Goal: Information Seeking & Learning: Learn about a topic

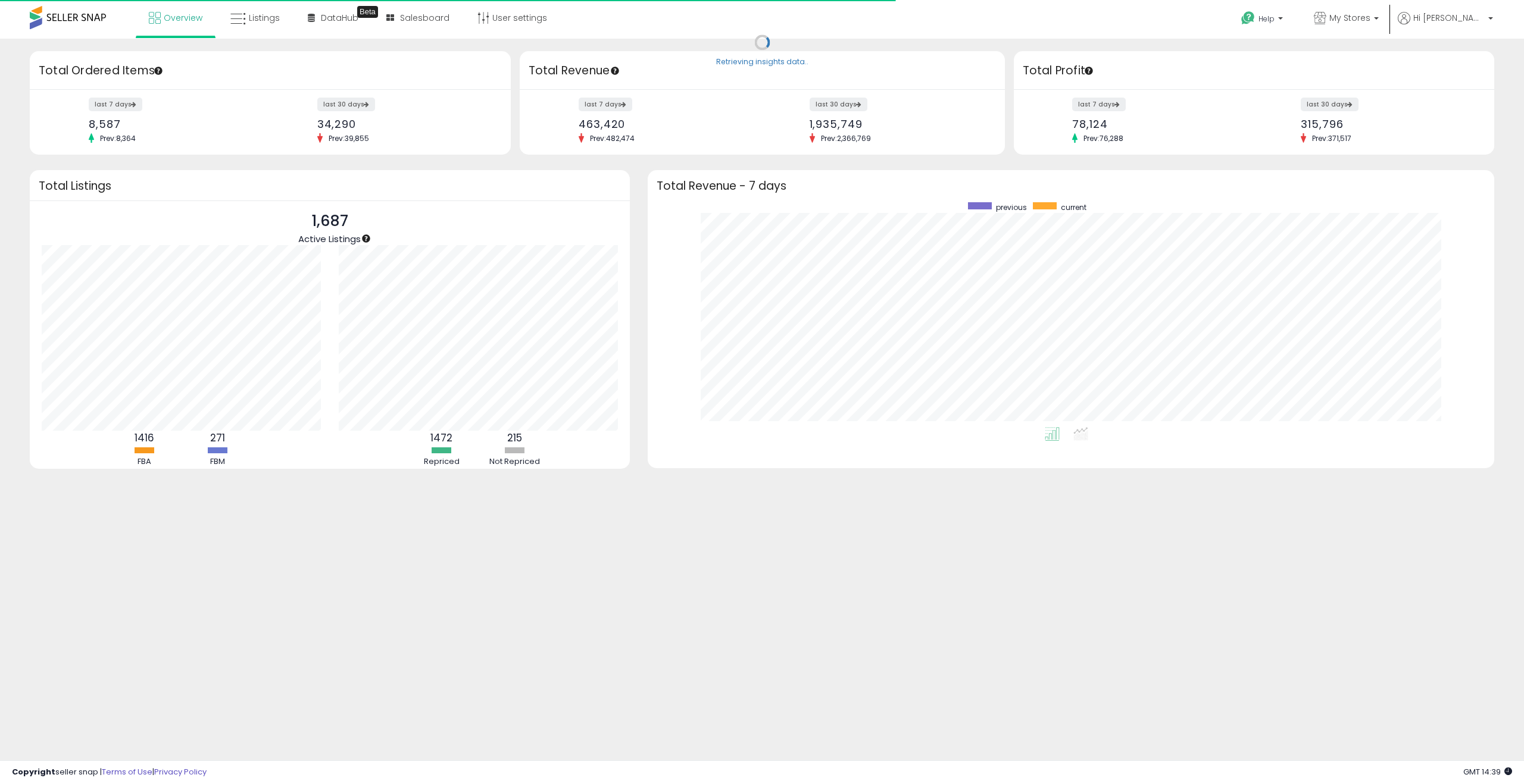
scroll to position [225, 823]
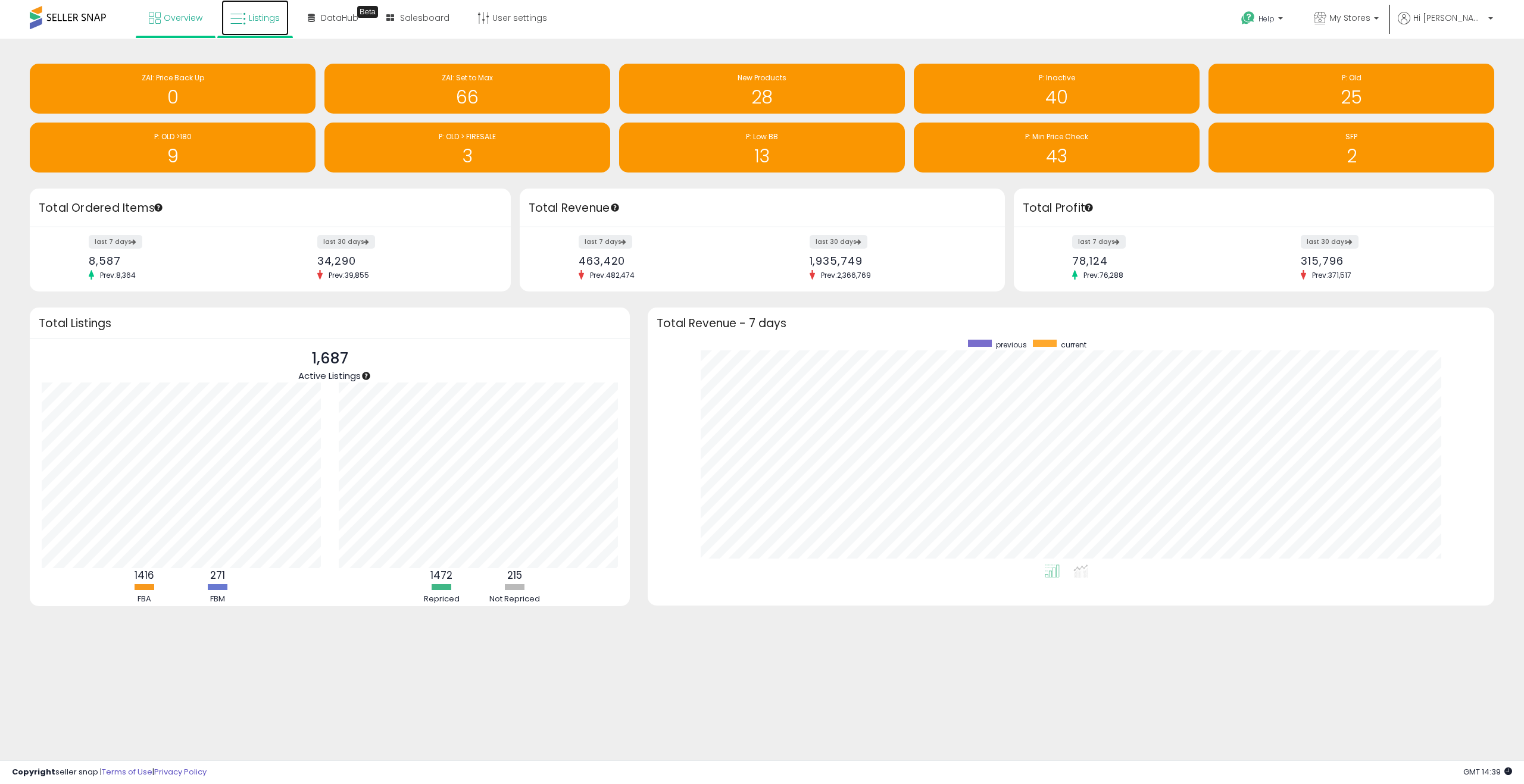
click at [259, 18] on span "Listings" at bounding box center [265, 18] width 31 height 12
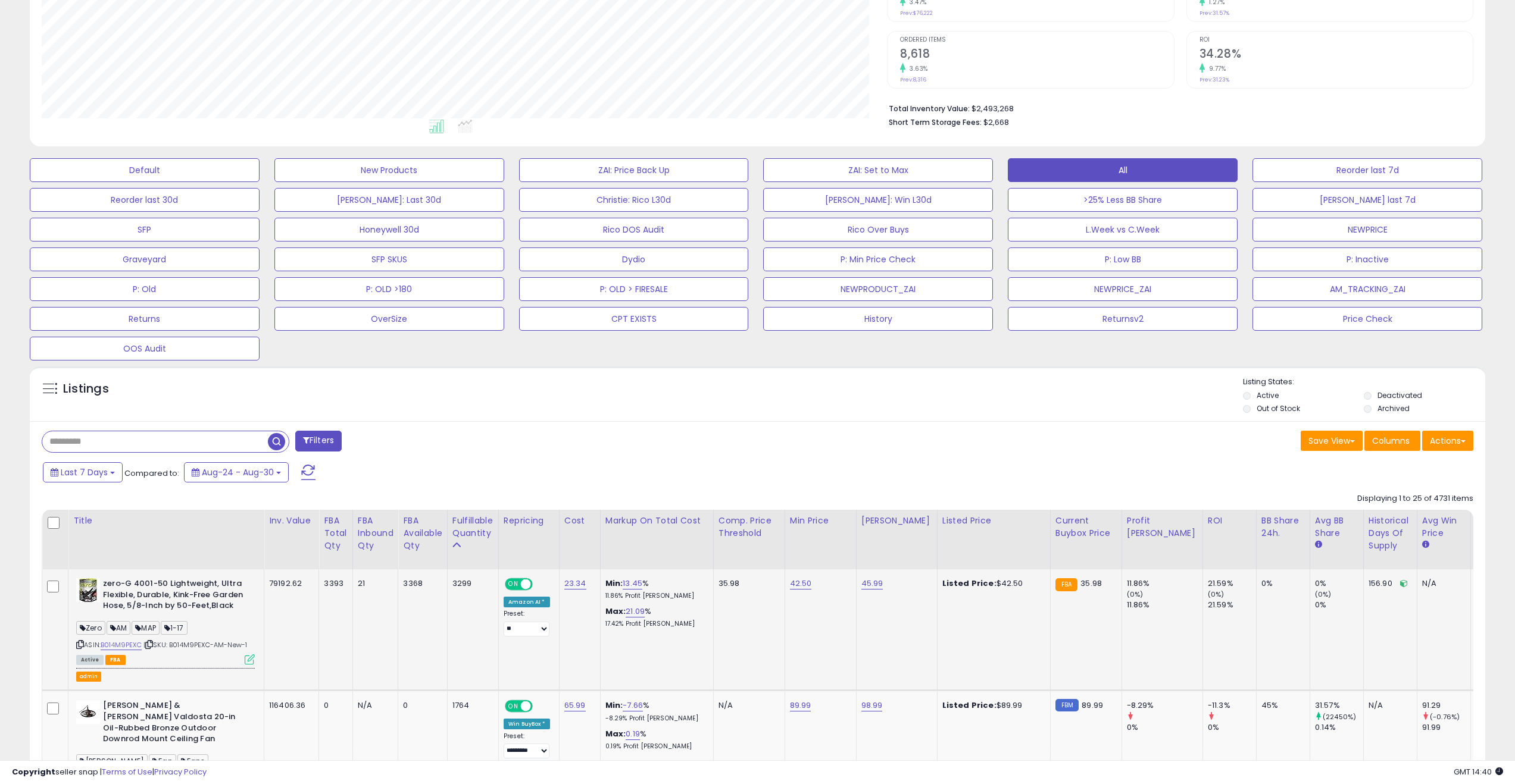
scroll to position [255, 0]
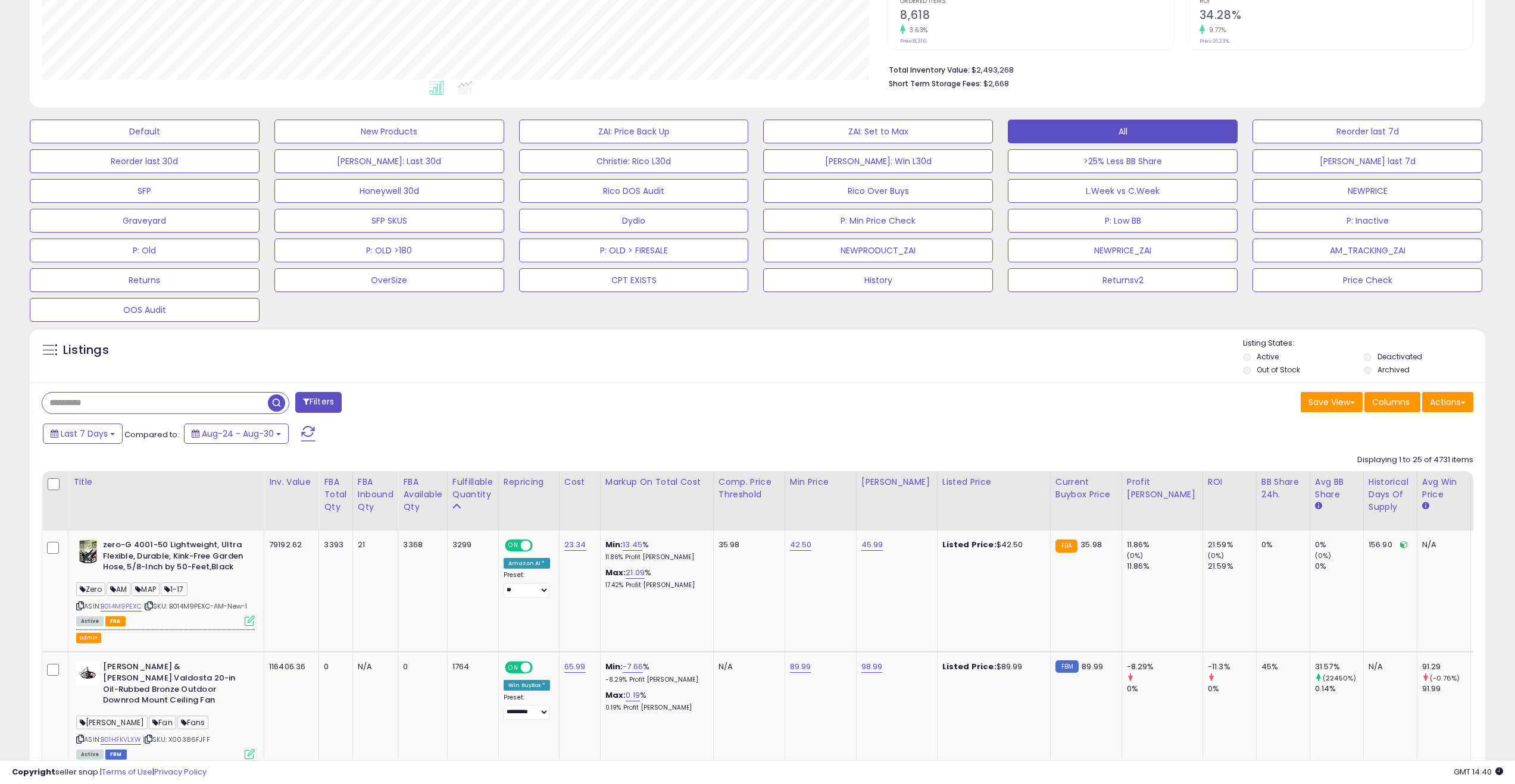
click at [174, 404] on input "text" at bounding box center [155, 403] width 226 height 21
type input "*"
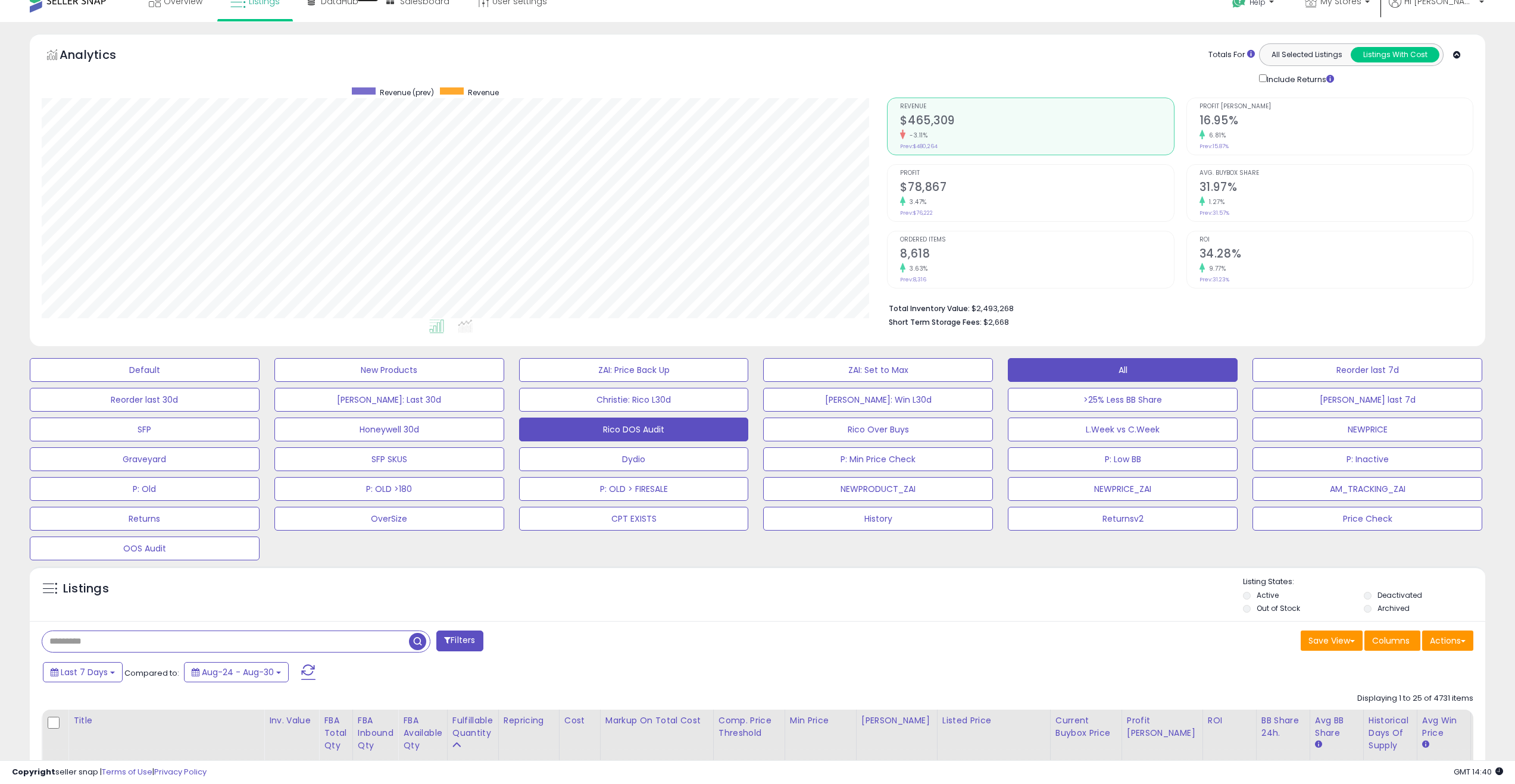
scroll to position [0, 0]
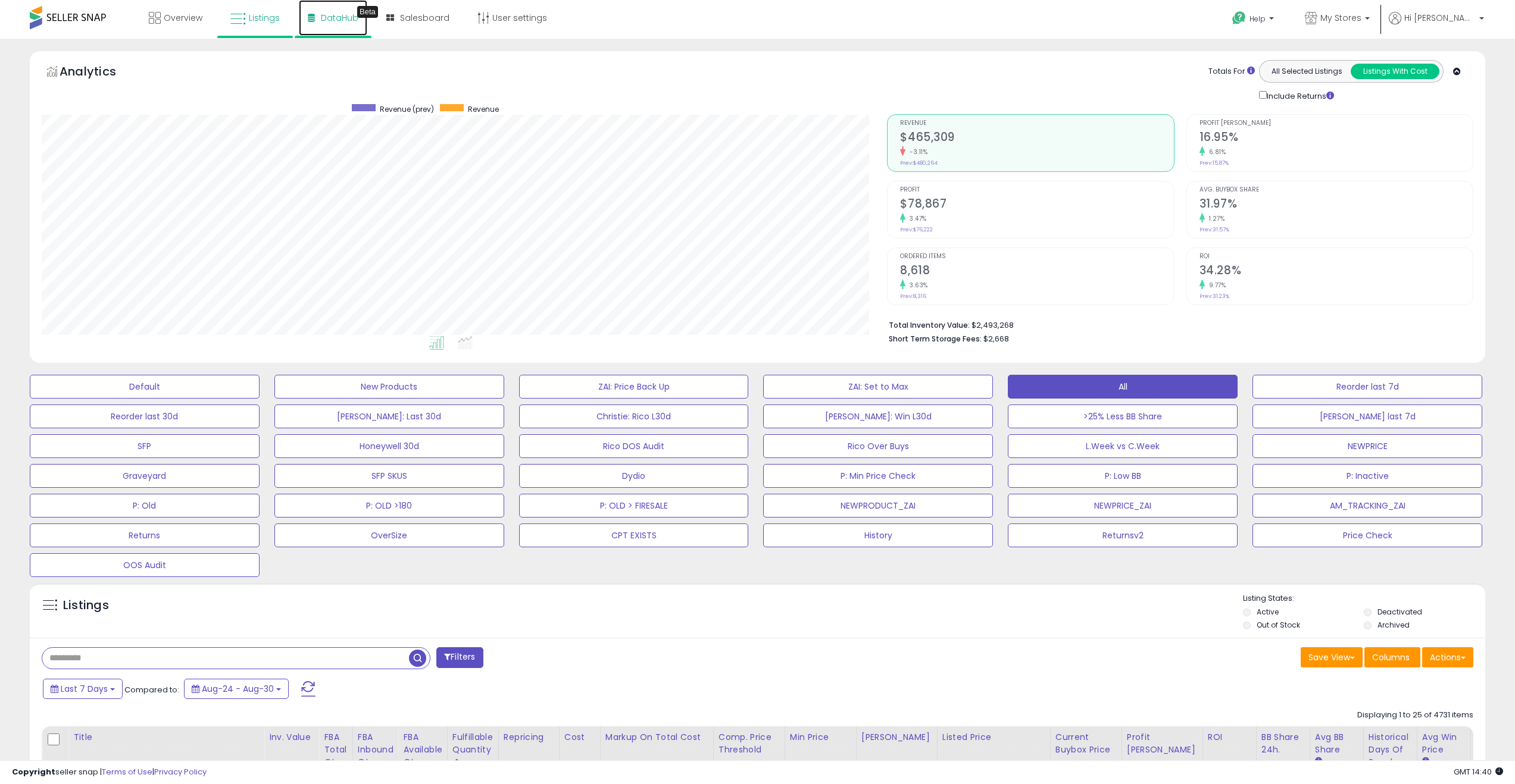
click at [346, 12] on span "DataHub" at bounding box center [340, 18] width 38 height 12
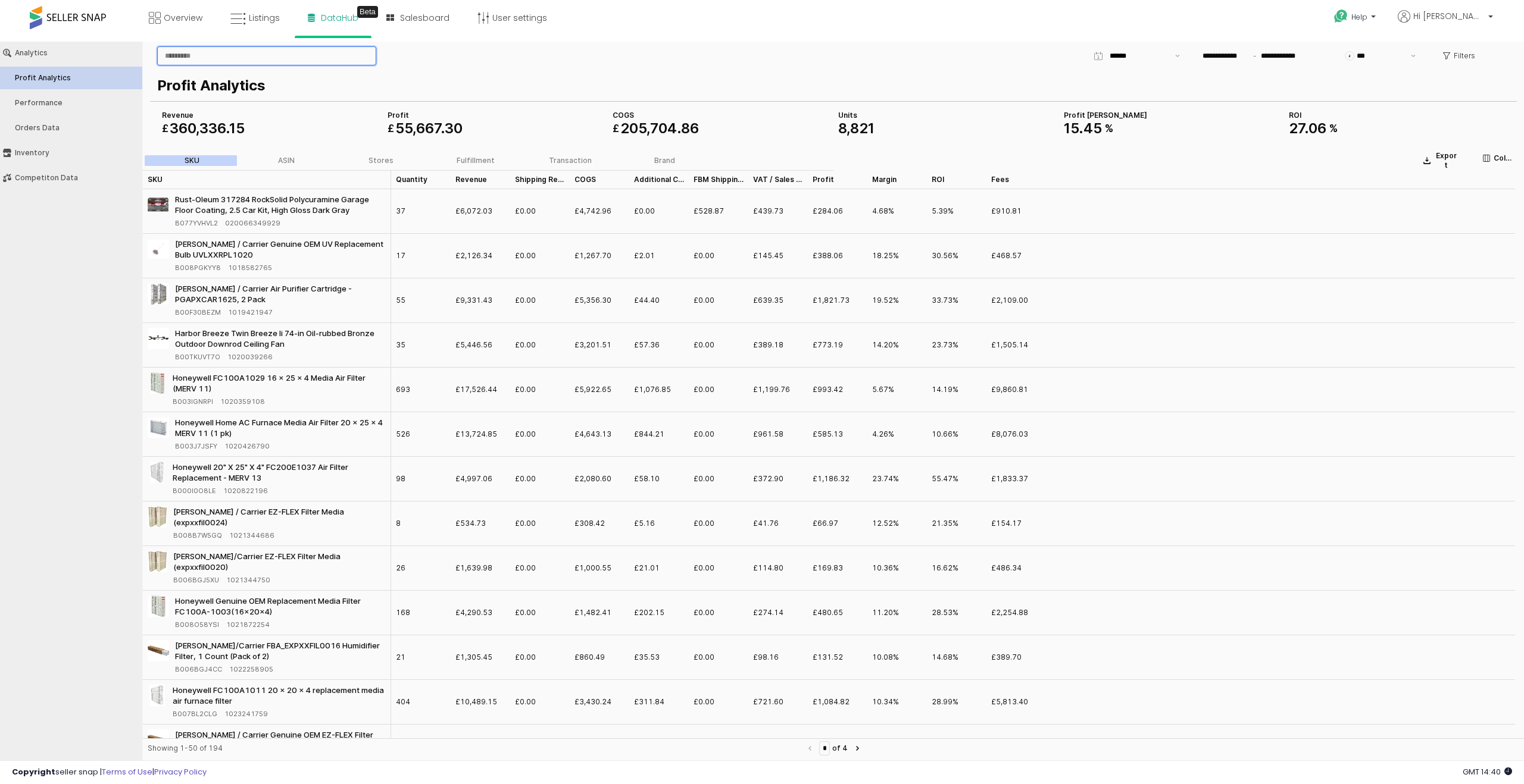
click at [214, 51] on input "App Frame" at bounding box center [266, 56] width 218 height 18
paste input "**********"
type input "**********"
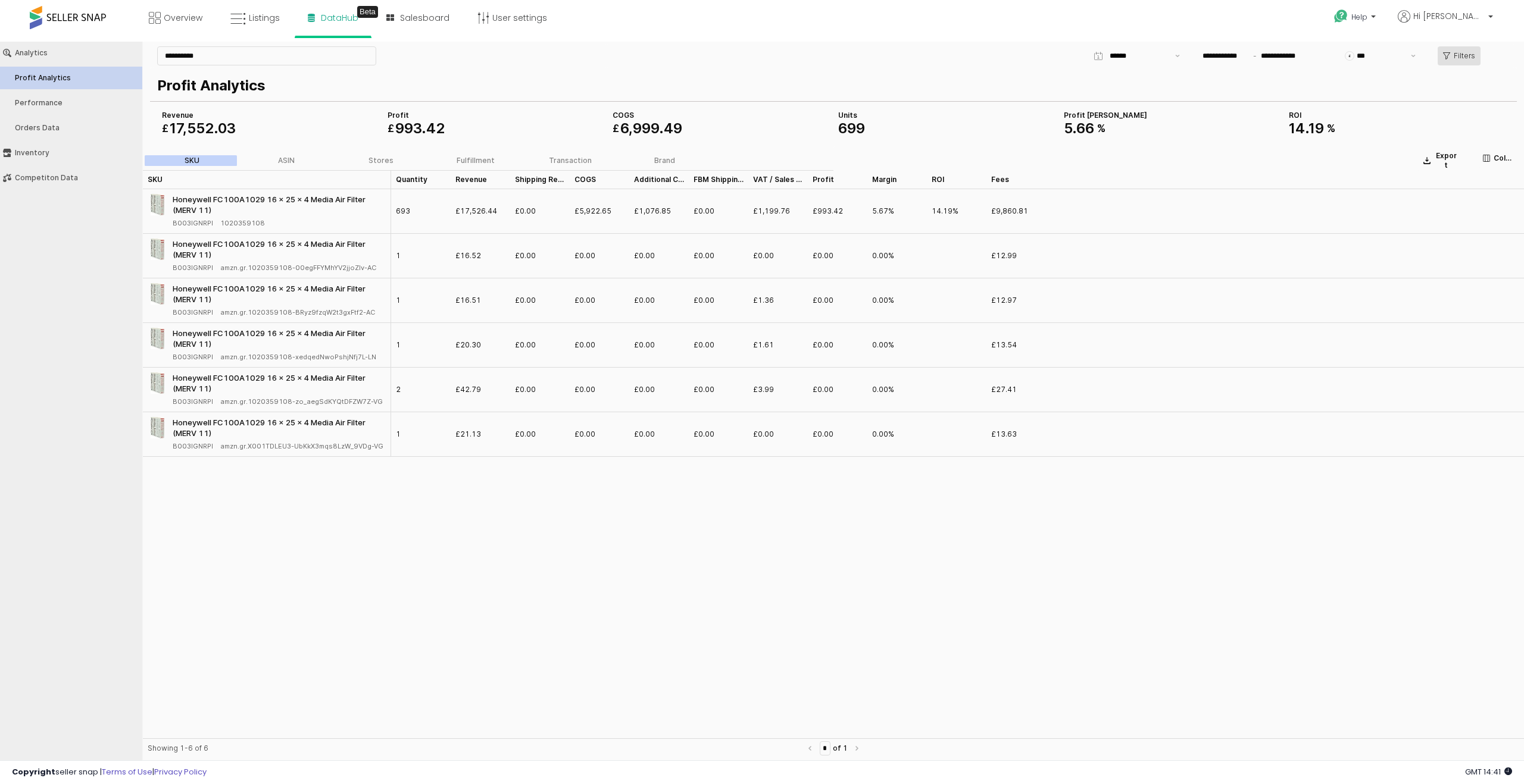
click at [1449, 57] on icon "App Frame" at bounding box center [1446, 56] width 7 height 7
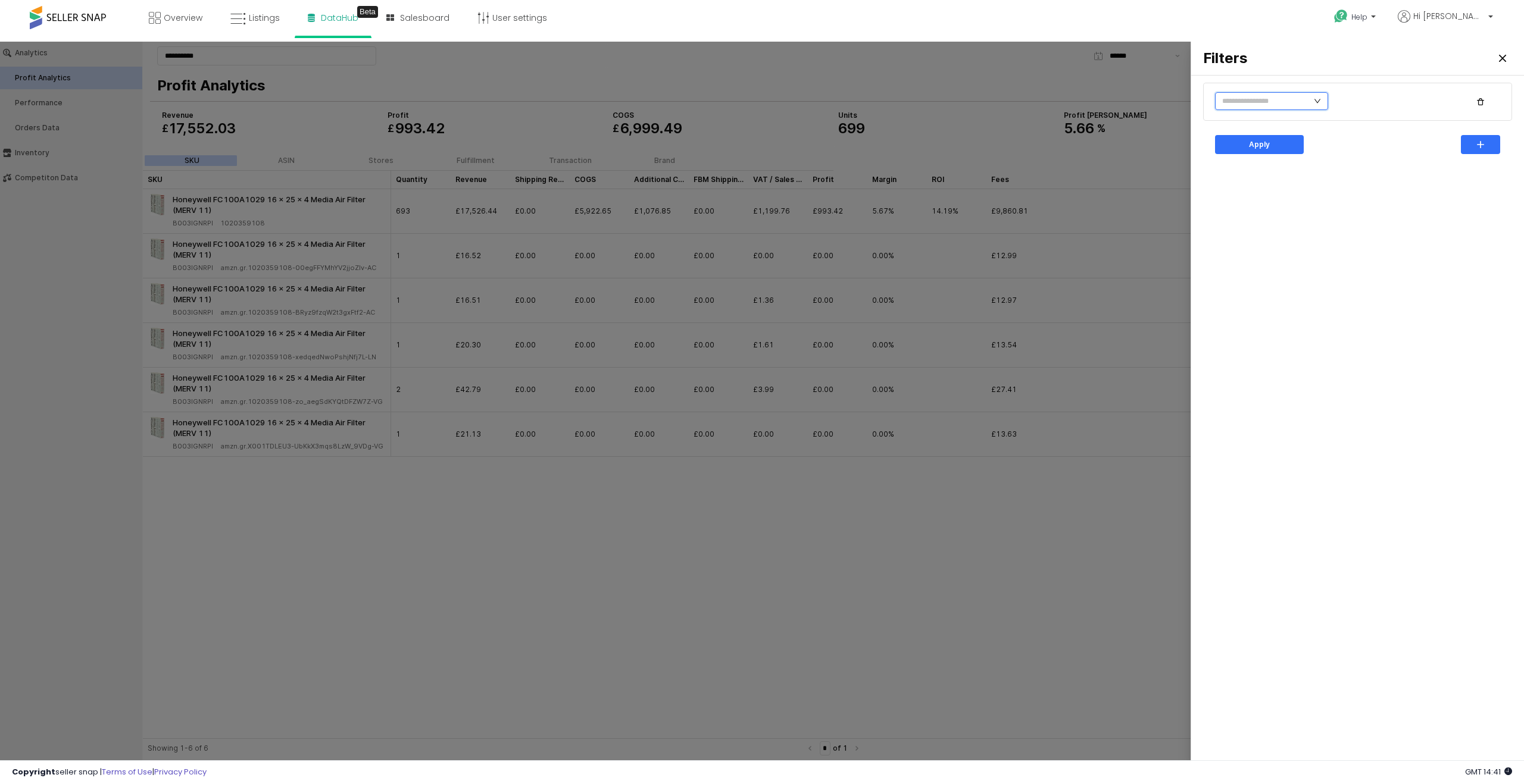
click at [1325, 100] on input "text" at bounding box center [1271, 101] width 113 height 18
click at [1246, 99] on input "text" at bounding box center [1271, 101] width 113 height 18
type input "*********"
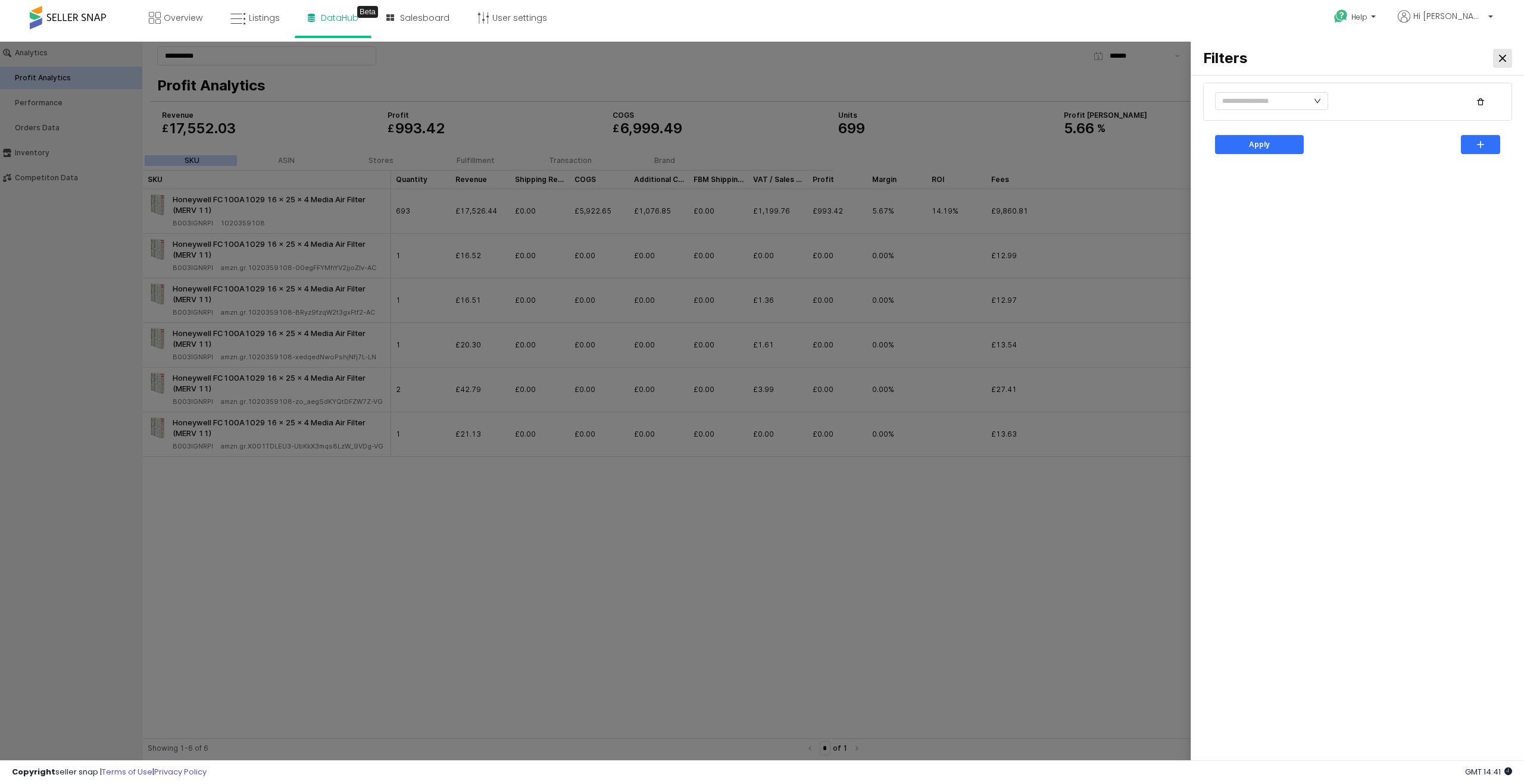
click at [1504, 60] on icon "Close" at bounding box center [1502, 59] width 7 height 7
click at [1504, 60] on div "Filters Apply" at bounding box center [762, 402] width 1524 height 723
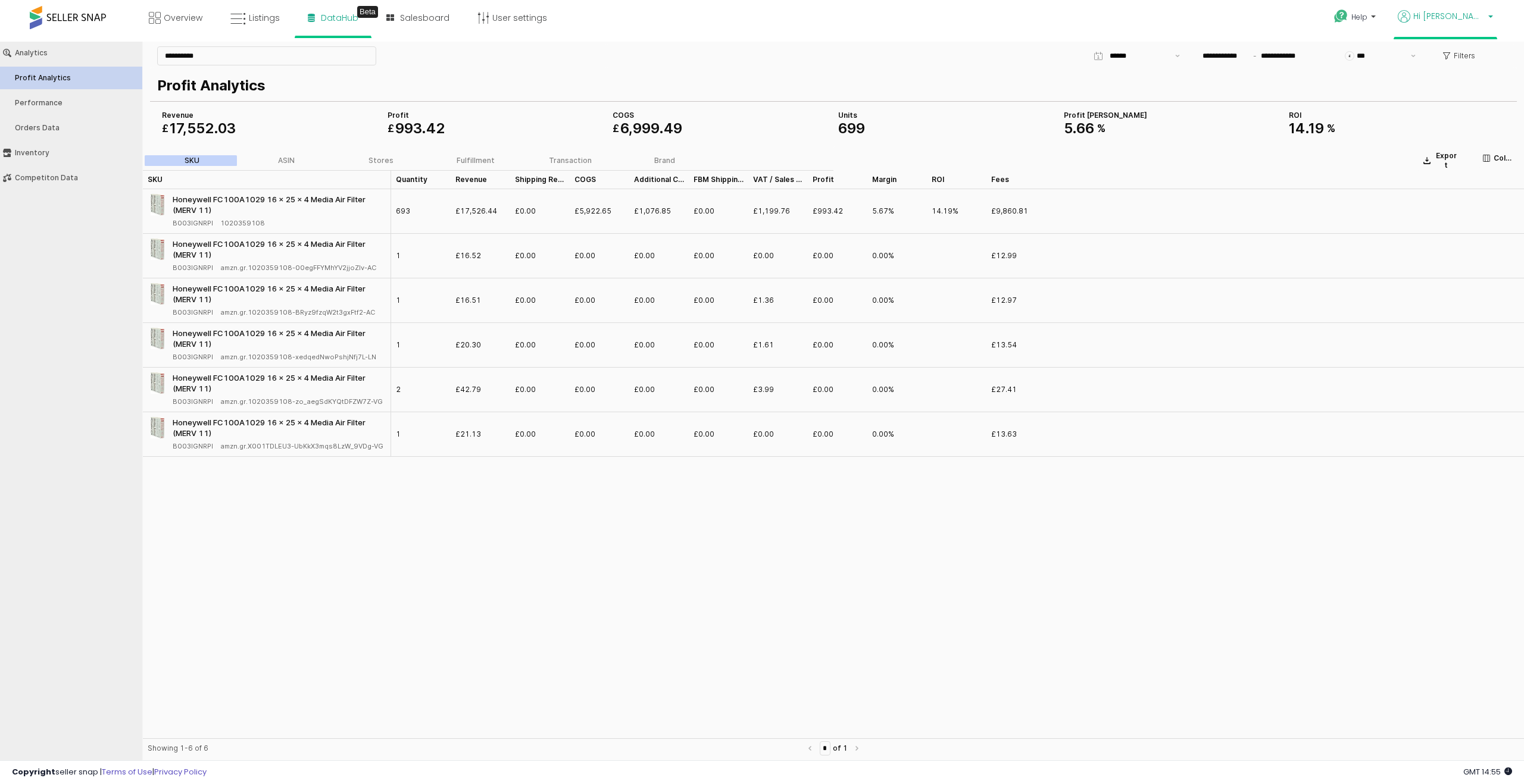
click at [1477, 16] on span "Hi [PERSON_NAME]" at bounding box center [1449, 16] width 72 height 12
click at [1476, 19] on span "Hi [PERSON_NAME]" at bounding box center [1449, 16] width 72 height 12
click at [1474, 21] on span "Hi [PERSON_NAME]" at bounding box center [1449, 16] width 72 height 12
drag, startPoint x: 1445, startPoint y: 129, endPoint x: 1134, endPoint y: 47, distance: 321.6
click at [1445, 129] on link "Stop impersonating" at bounding box center [1443, 123] width 78 height 11
